Goal: Check status: Check status

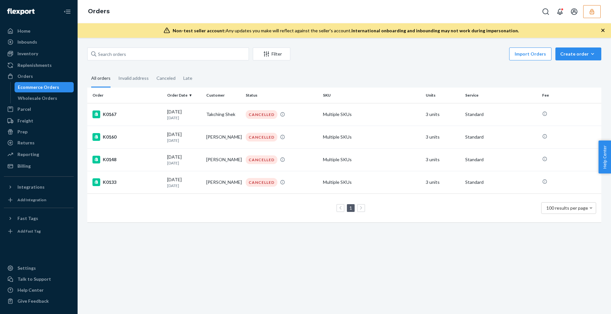
click at [587, 13] on button "button" at bounding box center [592, 11] width 17 height 13
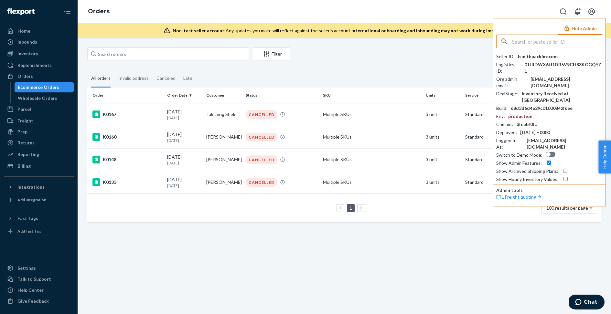
click at [546, 44] on input "text" at bounding box center [557, 41] width 90 height 13
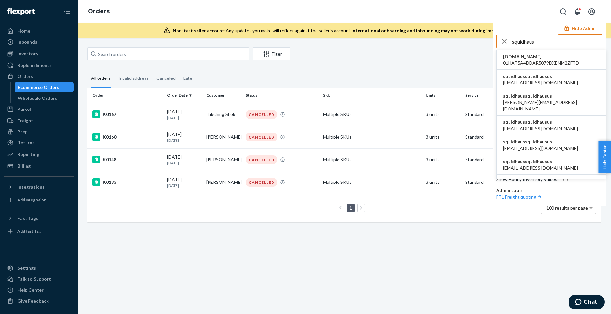
type input "squidhaus"
click at [557, 79] on li "squidhaussquidhausus accounting@squidhaus.us" at bounding box center [551, 80] width 109 height 20
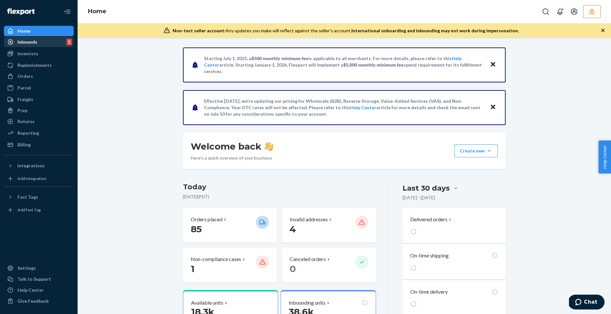
click at [57, 44] on div "Inbounds 1" at bounding box center [39, 42] width 69 height 9
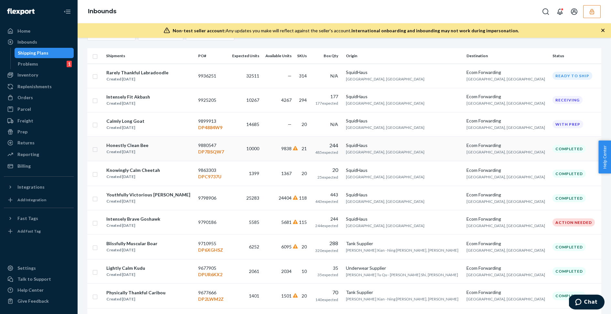
scroll to position [99, 0]
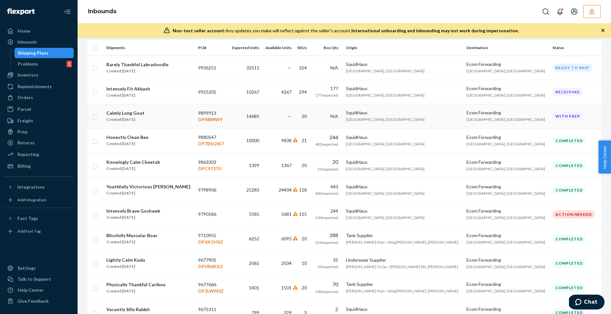
click at [243, 117] on td "14685" at bounding box center [245, 116] width 33 height 24
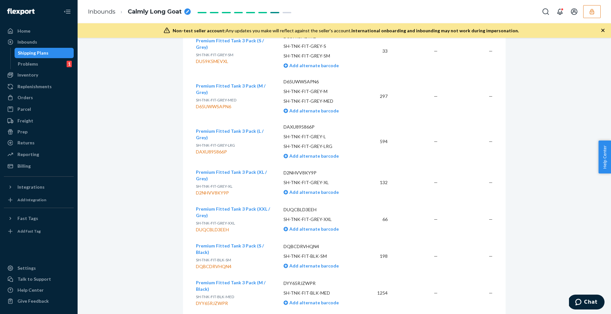
scroll to position [1382, 0]
